Goal: Task Accomplishment & Management: Manage account settings

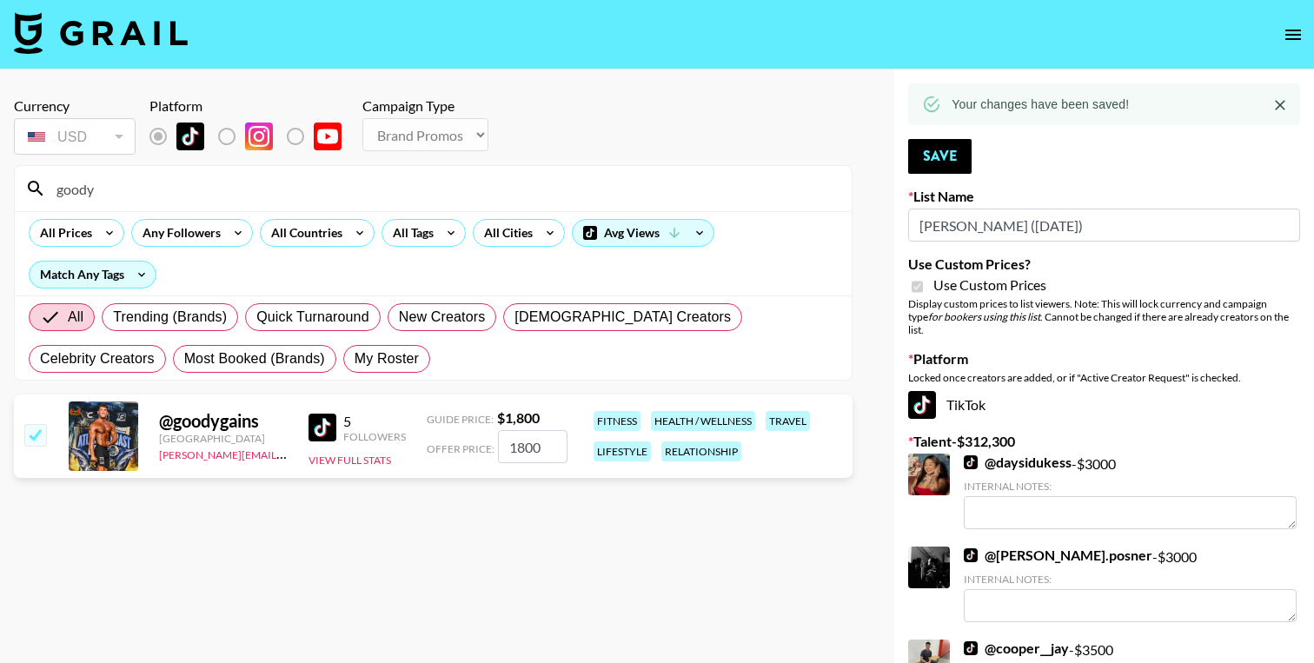
select select "Brand"
click at [928, 162] on button "Save" at bounding box center [939, 156] width 63 height 35
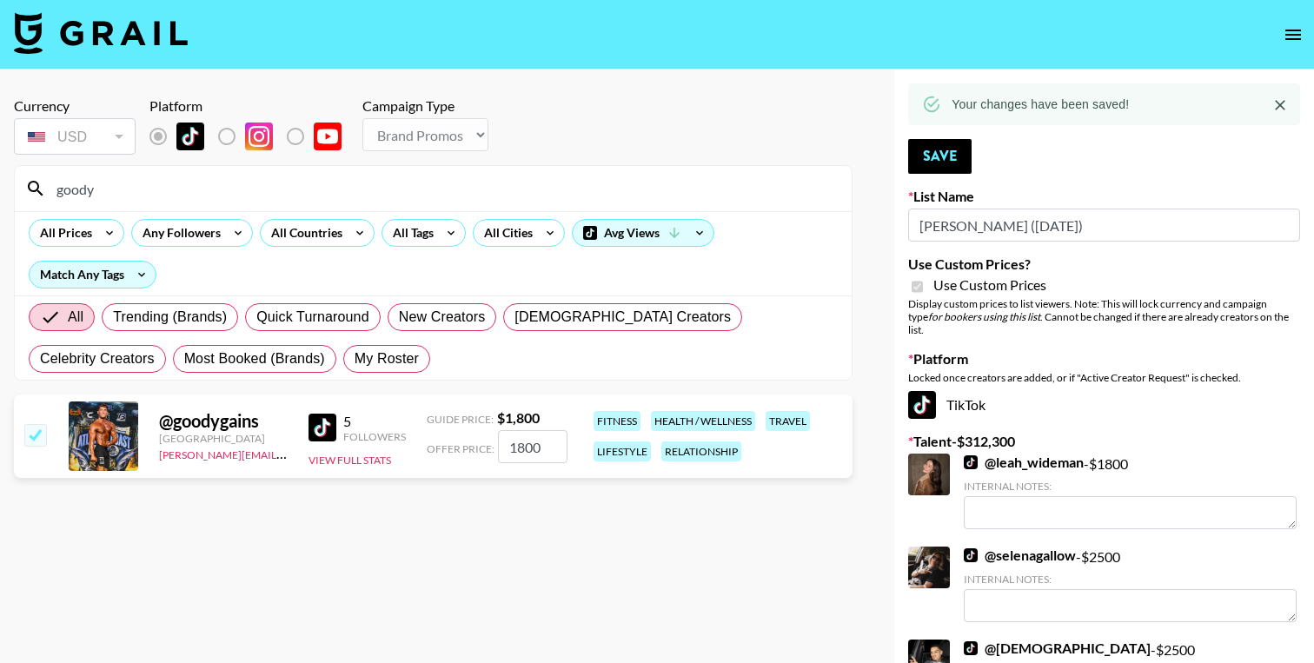
click at [114, 191] on input "goody" at bounding box center [443, 189] width 795 height 28
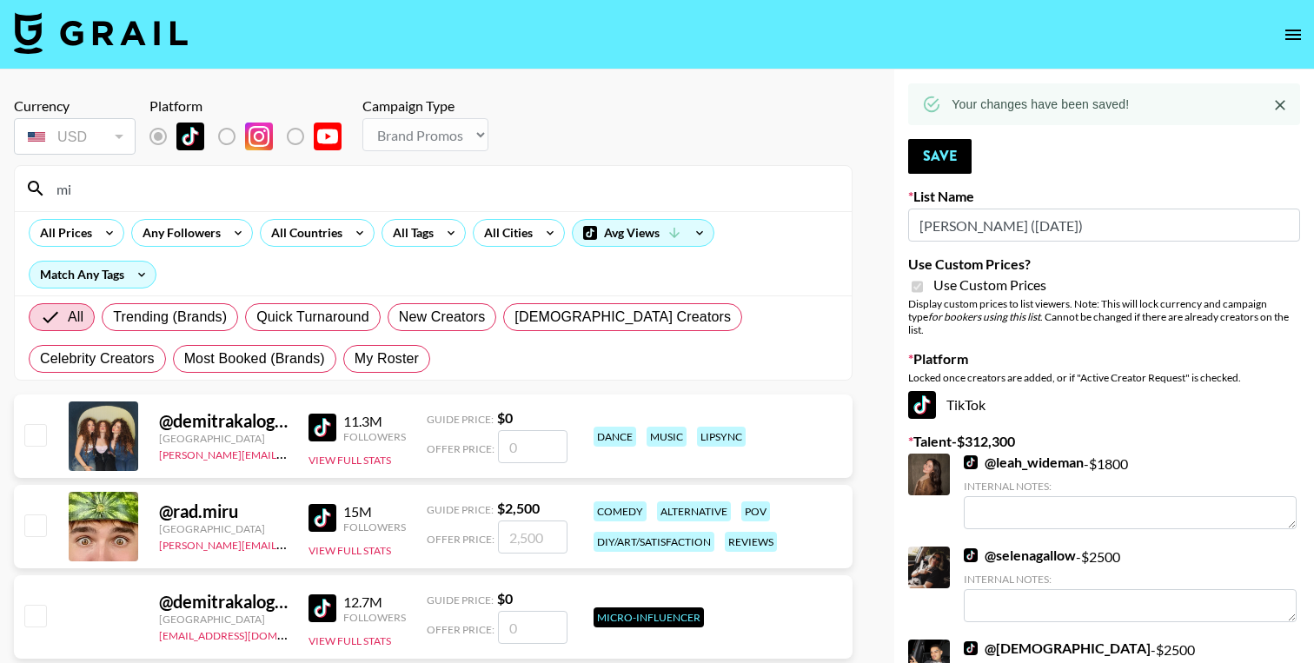
type input "m"
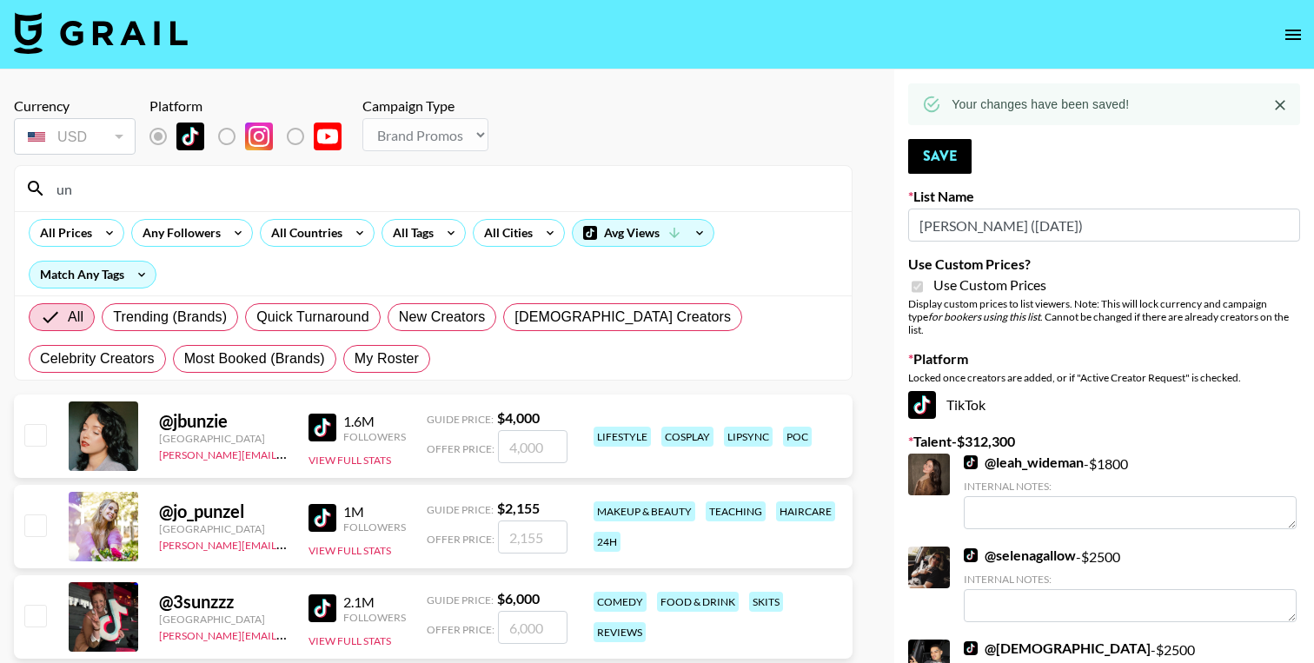
type input "u"
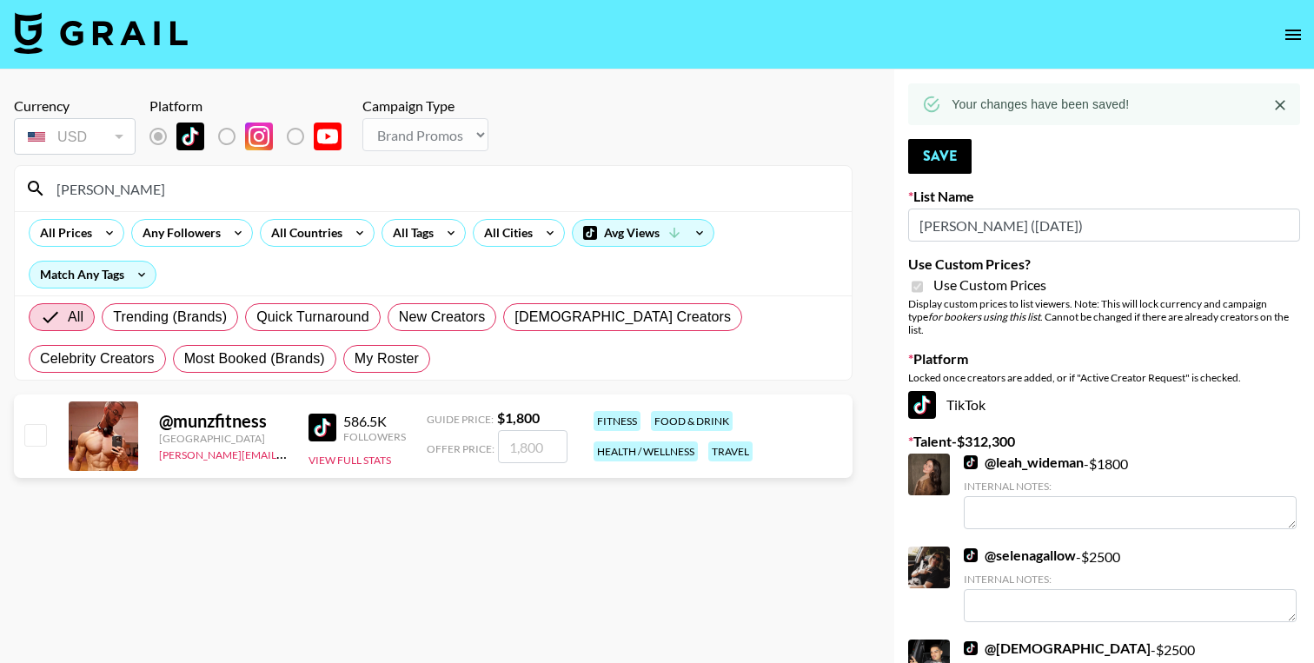
type input "[PERSON_NAME]"
click at [545, 441] on input "number" at bounding box center [533, 446] width 70 height 33
type input "3"
checkbox input "true"
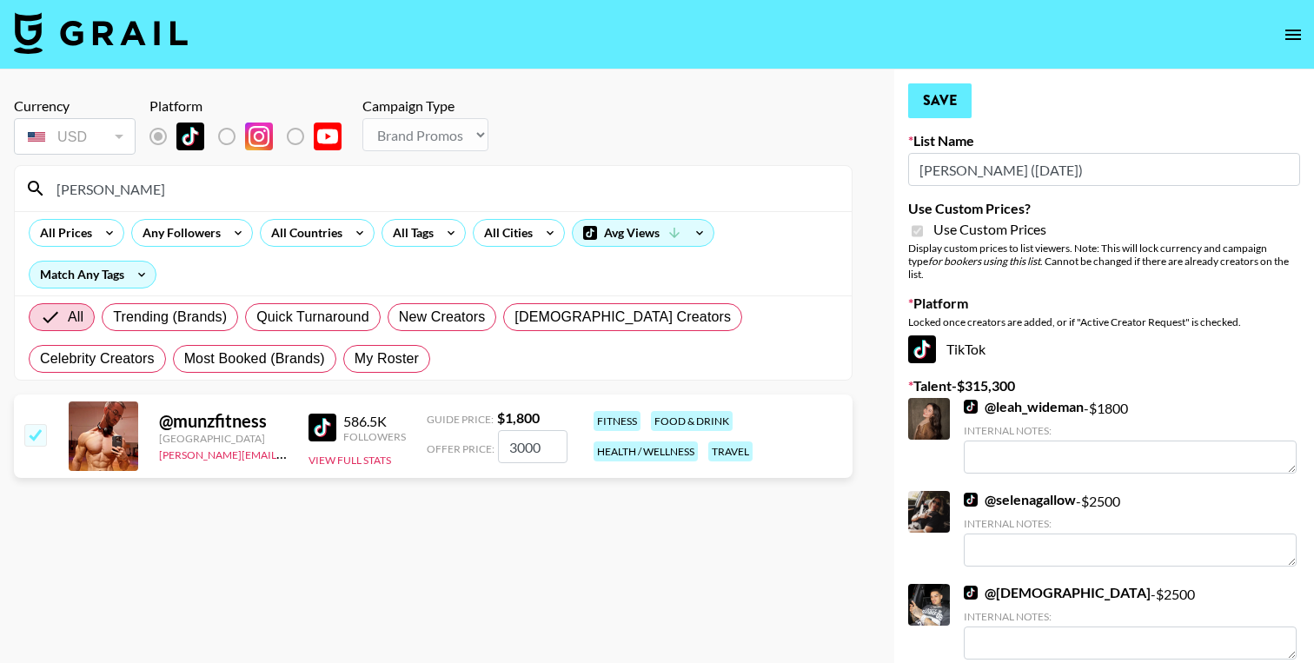
type input "3000"
click at [910, 96] on button "Save" at bounding box center [939, 100] width 63 height 35
